Goal: Submit feedback/report problem

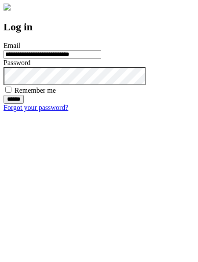
type input "**********"
click at [24, 104] on input "******" at bounding box center [14, 99] width 20 height 9
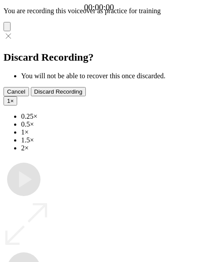
type input "**********"
